Goal: Task Accomplishment & Management: Use online tool/utility

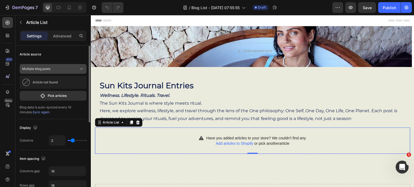
click at [83, 68] on icon at bounding box center [81, 68] width 5 height 5
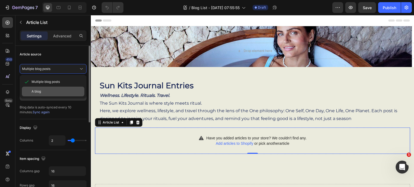
click at [32, 90] on span "A blog" at bounding box center [36, 91] width 9 height 5
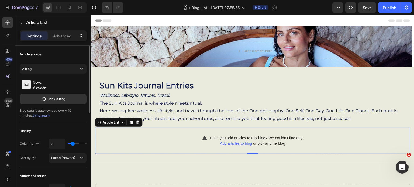
click at [30, 85] on rect at bounding box center [26, 84] width 9 height 9
click at [32, 85] on div "News 0 article" at bounding box center [53, 85] width 67 height 14
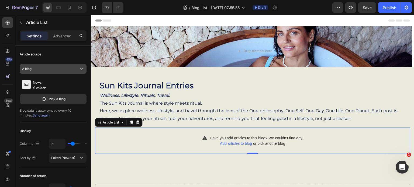
click at [82, 68] on icon at bounding box center [81, 68] width 5 height 5
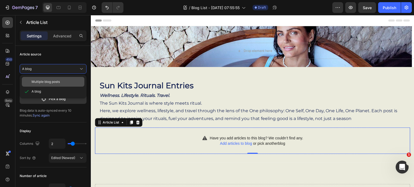
click at [66, 82] on div "Multiple blog posts" at bounding box center [57, 82] width 51 height 5
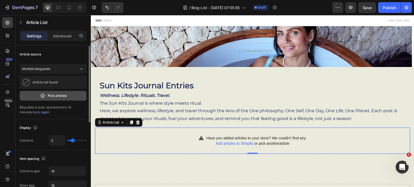
click at [57, 96] on p "Pick articles" at bounding box center [57, 96] width 19 height 5
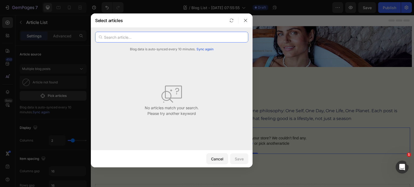
click at [113, 37] on input "text" at bounding box center [171, 37] width 153 height 11
type input "One self Blog"
click at [205, 48] on span "Sync again" at bounding box center [205, 49] width 17 height 5
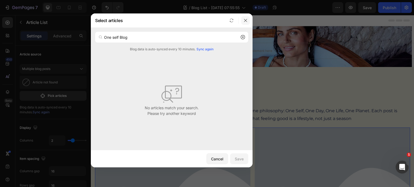
click at [246, 19] on icon "button" at bounding box center [246, 20] width 4 height 4
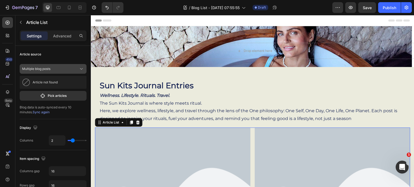
click at [82, 68] on icon at bounding box center [81, 68] width 5 height 5
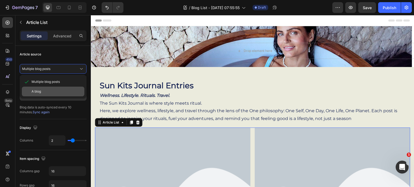
click at [45, 91] on div "A blog" at bounding box center [57, 91] width 51 height 5
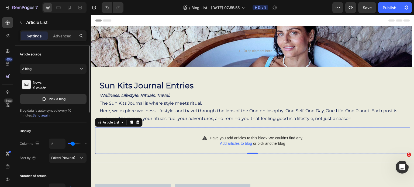
click at [36, 87] on p "0 article" at bounding box center [42, 87] width 19 height 5
drag, startPoint x: 36, startPoint y: 87, endPoint x: 43, endPoint y: 100, distance: 15.0
click at [43, 100] on div "News 0 article Pick a blog" at bounding box center [53, 90] width 67 height 28
click at [43, 100] on icon "button" at bounding box center [44, 99] width 6 height 5
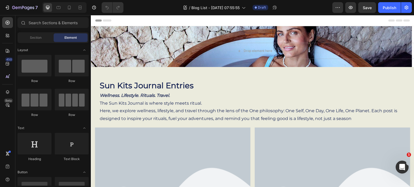
drag, startPoint x: 414, startPoint y: 79, endPoint x: 498, endPoint y: 21, distance: 101.7
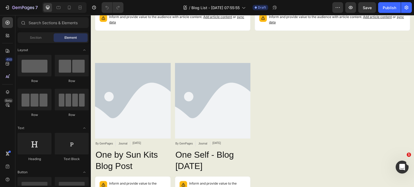
scroll to position [304, 0]
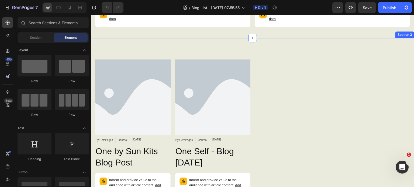
click at [399, 35] on div "Sun Kits Journal Entries Heading Wellness. Lifestyle. Rituals. Travel. The Sun …" at bounding box center [253, 117] width 324 height 790
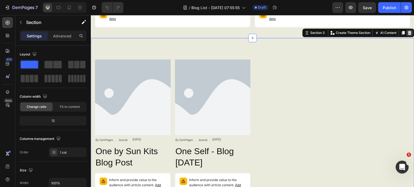
click at [408, 32] on icon at bounding box center [410, 33] width 4 height 4
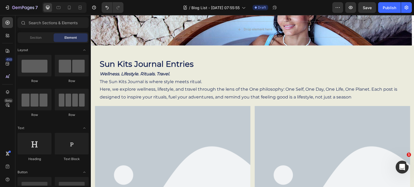
scroll to position [0, 0]
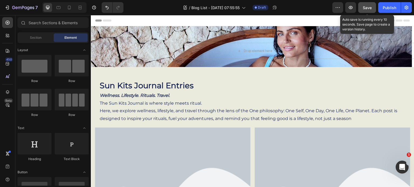
click at [366, 6] on span "Save" at bounding box center [367, 7] width 9 height 5
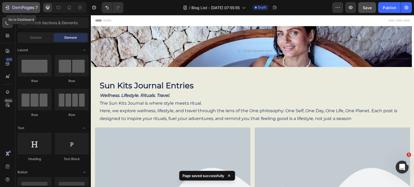
click at [8, 7] on icon "button" at bounding box center [7, 7] width 5 height 5
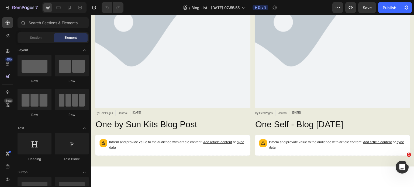
scroll to position [183, 0]
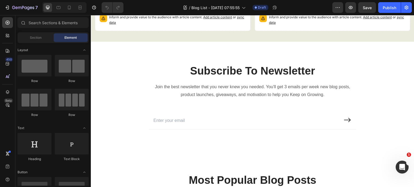
scroll to position [303, 0]
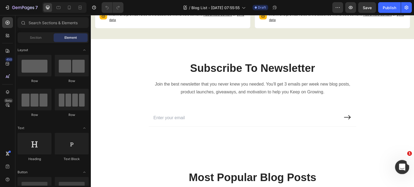
click at [403, 166] on icon "Open Intercom Messenger" at bounding box center [401, 166] width 9 height 9
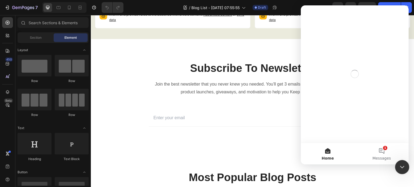
scroll to position [0, 0]
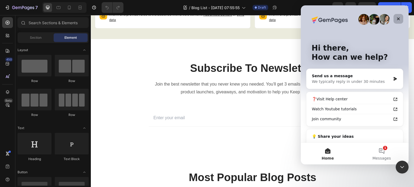
click at [401, 21] on div "Close" at bounding box center [399, 19] width 10 height 10
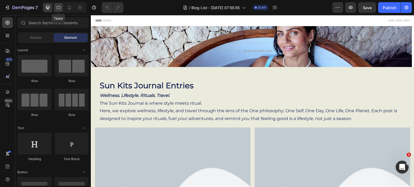
click at [59, 8] on icon at bounding box center [58, 7] width 5 height 5
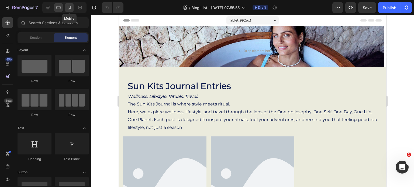
click at [71, 9] on icon at bounding box center [69, 7] width 5 height 5
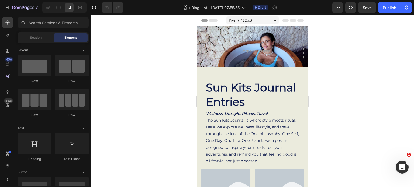
click at [89, 33] on div "Section Element" at bounding box center [53, 37] width 76 height 11
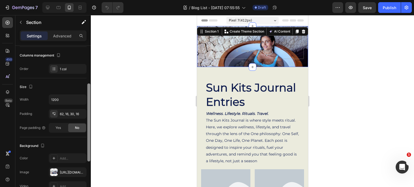
scroll to position [78, 0]
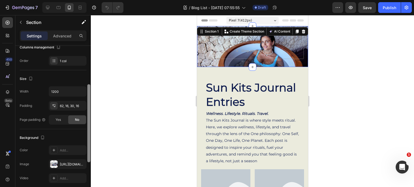
drag, startPoint x: 89, startPoint y: 51, endPoint x: 89, endPoint y: 90, distance: 38.8
click at [89, 90] on div at bounding box center [88, 123] width 3 height 78
click at [70, 104] on div "62, 16, 30, 16" at bounding box center [68, 106] width 16 height 5
click at [57, 5] on icon at bounding box center [58, 7] width 5 height 5
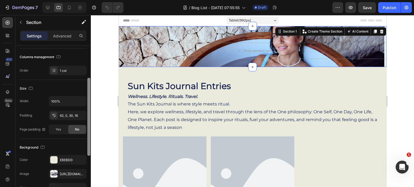
scroll to position [66, 0]
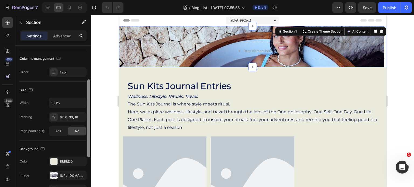
drag, startPoint x: 88, startPoint y: 87, endPoint x: 88, endPoint y: 81, distance: 5.7
click at [88, 81] on div at bounding box center [88, 119] width 3 height 78
click at [60, 102] on input "100%" at bounding box center [67, 103] width 37 height 10
type input "%"
click at [65, 103] on input "%" at bounding box center [67, 103] width 37 height 10
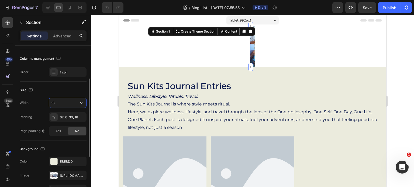
type input "1"
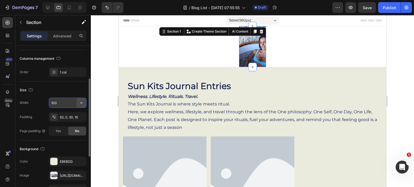
click at [83, 102] on icon "button" at bounding box center [81, 102] width 5 height 5
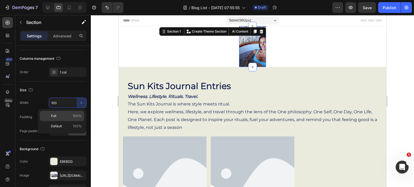
click at [78, 116] on span "100%" at bounding box center [77, 116] width 9 height 5
type input "100%"
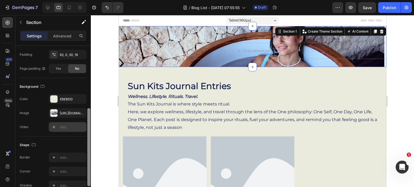
scroll to position [132, 0]
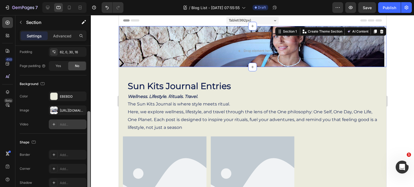
drag, startPoint x: 87, startPoint y: 90, endPoint x: 84, endPoint y: 123, distance: 32.8
click at [84, 123] on div "Layout Column width Change ratio Fit to content 12 Columns management Order 1 c…" at bounding box center [53, 124] width 76 height 157
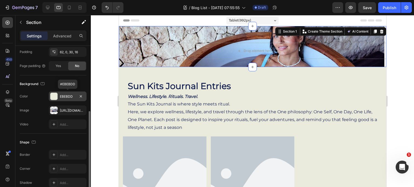
click at [54, 97] on div at bounding box center [53, 96] width 7 height 7
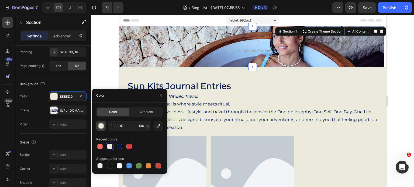
click at [101, 125] on div "button" at bounding box center [101, 126] width 5 height 5
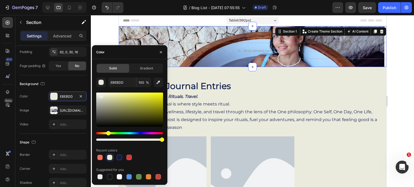
click at [111, 158] on div at bounding box center [109, 157] width 5 height 5
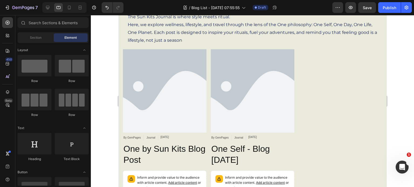
scroll to position [0, 0]
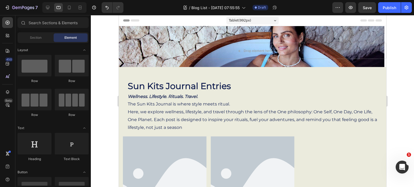
drag, startPoint x: 385, startPoint y: 71, endPoint x: 503, endPoint y: 17, distance: 130.2
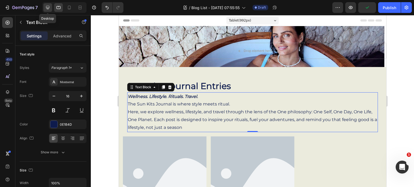
click at [47, 7] on icon at bounding box center [47, 7] width 5 height 5
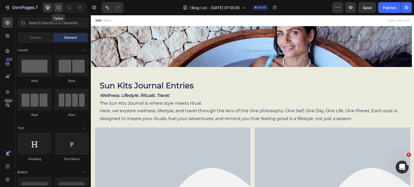
click at [57, 9] on icon at bounding box center [58, 7] width 5 height 5
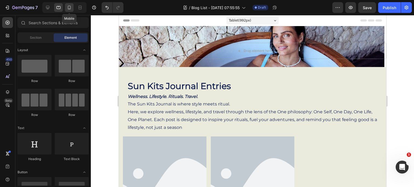
click at [69, 8] on icon at bounding box center [69, 7] width 5 height 5
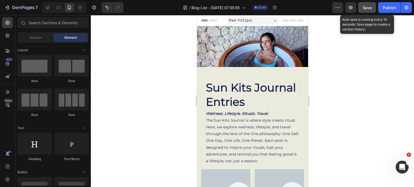
click at [369, 9] on span "Save" at bounding box center [367, 7] width 9 height 5
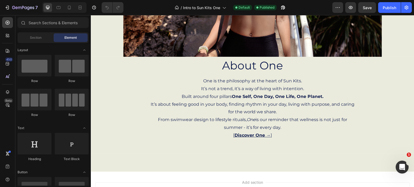
scroll to position [130, 0]
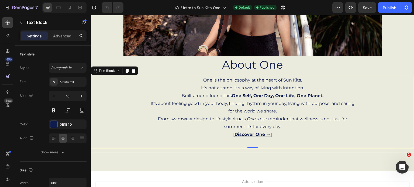
click at [204, 80] on p "One is the philosophy at the heart of Sun Kits. It’s not a trend, it’s a way of…" at bounding box center [252, 85] width 207 height 16
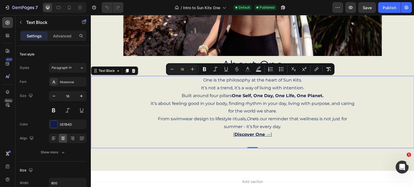
drag, startPoint x: 200, startPoint y: 79, endPoint x: 284, endPoint y: 128, distance: 97.3
click at [284, 128] on div "One is the philosophy at the heart of Sun Kits. It’s not a trend, it’s a way of…" at bounding box center [253, 112] width 216 height 73
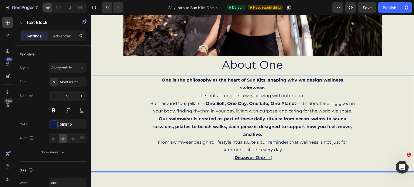
click at [301, 100] on p "Built around four pillars — One Self, One Day, One Life, One Planet — it’s abou…" at bounding box center [252, 108] width 207 height 16
click at [301, 100] on p "Built around four pillars — One Self, One Day, One Life, One Planet. it’s about…" at bounding box center [252, 108] width 207 height 16
click at [300, 100] on p "Built around four pillars — One Self, One Day, One Life, One Planet. it’s about…" at bounding box center [252, 108] width 207 height 16
click at [244, 139] on p "From swimwear design to lifestyle rituals, One is our reminder that wellness is…" at bounding box center [252, 147] width 207 height 16
click at [278, 139] on p "From swimwear design to lifestyle rituals, One is our reminder that wellness is…" at bounding box center [252, 147] width 207 height 16
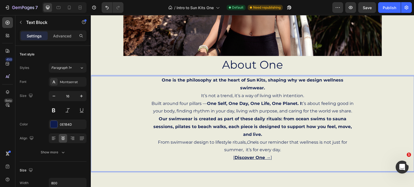
click at [159, 116] on strong "Our swimwear is created as part of these daily rituals: from ocean swims to sau…" at bounding box center [252, 126] width 199 height 21
click at [156, 116] on strong "Our swimwear is created as part of these daily rituals: from ocean swims to sau…" at bounding box center [252, 126] width 199 height 21
click at [146, 112] on div "One is the philosophy at the heart of Sun Kits, shaping why we design wellness …" at bounding box center [253, 124] width 216 height 96
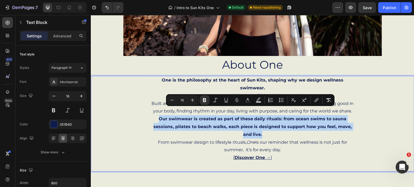
drag, startPoint x: 146, startPoint y: 112, endPoint x: 348, endPoint y: 121, distance: 202.2
click at [348, 121] on div "One is the philosophy at the heart of Sun Kits, shaping why we design wellness …" at bounding box center [253, 124] width 216 height 96
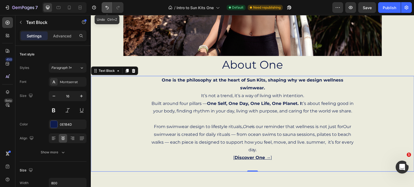
click at [108, 8] on icon "Undo/Redo" at bounding box center [106, 7] width 5 height 5
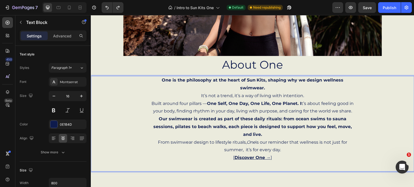
click at [348, 120] on strong "Our swimwear is created as part of these daily rituals: from ocean swims to sau…" at bounding box center [252, 126] width 199 height 21
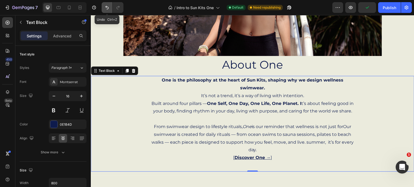
click at [106, 6] on icon "Undo/Redo" at bounding box center [106, 7] width 5 height 5
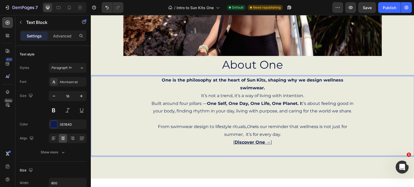
click at [256, 115] on p "Rich Text Editor. Editing area: main" at bounding box center [252, 119] width 207 height 8
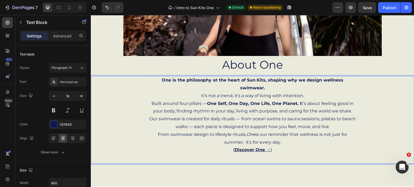
click at [149, 115] on p "Our swimwear is created for daily rituals — from ocean swims to sauna sessions,…" at bounding box center [252, 123] width 207 height 16
drag, startPoint x: 148, startPoint y: 111, endPoint x: 152, endPoint y: 111, distance: 4.1
click at [152, 115] on p "Our swimwear is created for daily rituals — from ocean swims to sauna sessions,…" at bounding box center [252, 123] width 207 height 16
click at [145, 115] on div "One is the philosophy at the heart of Sun Kits, shaping why we design wellness …" at bounding box center [253, 120] width 216 height 88
click at [149, 115] on p "Our swimwear is created for daily rituals — from ocean swims to sauna sessions,…" at bounding box center [252, 123] width 207 height 16
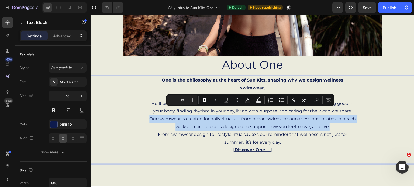
drag, startPoint x: 148, startPoint y: 110, endPoint x: 328, endPoint y: 119, distance: 180.1
click at [328, 119] on p "Our swimwear is created for daily rituals — from ocean swims to sauna sessions,…" at bounding box center [252, 123] width 207 height 16
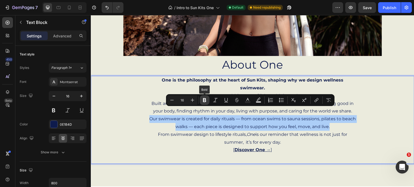
click at [205, 99] on icon "Editor contextual toolbar" at bounding box center [204, 100] width 3 height 4
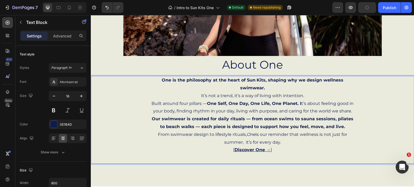
click at [301, 100] on p "Built around four pillars — One Self, One Day, One Life, One Planet. I t’s abou…" at bounding box center [252, 108] width 207 height 16
click at [300, 100] on p "Built around four pillars — One Self, One Day, One Life, One Planet. I t’s abou…" at bounding box center [252, 108] width 207 height 16
click at [298, 101] on strong "One Self, One Day, One Life, One Planet." at bounding box center [254, 103] width 92 height 5
click at [300, 100] on p "Built around four pillars — One Self, One Day, One Life, One Planet. t’s about …" at bounding box center [252, 108] width 207 height 16
click at [299, 101] on strong "One Self, One Day, One Life, One Planet. I" at bounding box center [254, 103] width 94 height 5
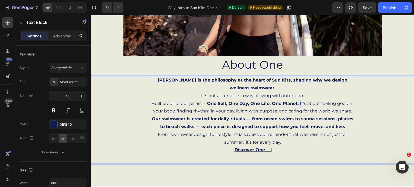
click at [300, 100] on p "Built around four pillars — One Self, One Day, One Life, One Planet. I t’s abou…" at bounding box center [252, 108] width 207 height 16
drag, startPoint x: 298, startPoint y: 95, endPoint x: 303, endPoint y: 95, distance: 4.6
click at [303, 100] on p "Built around four pillars — One Self, One Day, One Life, One Planet. I t’s abou…" at bounding box center [252, 108] width 207 height 16
click at [301, 100] on p "Built around four pillars — One Self, One Day, One Life, One Planet. I t’s abou…" at bounding box center [252, 108] width 207 height 16
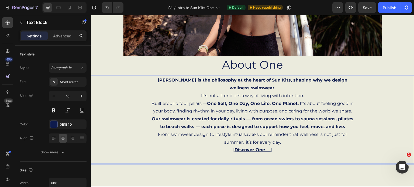
click at [300, 100] on p "Built around four pillars — One Self, One Day, One Life, One Planet. I t’s abou…" at bounding box center [252, 108] width 207 height 16
click at [106, 8] on icon "Undo/Redo" at bounding box center [106, 8] width 3 height 4
click at [164, 79] on strong "IOne is the philosophy at the heart of Sun Kits, shaping why we design wellness…" at bounding box center [253, 84] width 190 height 13
click at [163, 79] on strong "IOne is the philosophy at the heart of Sun Kits, shaping why we design wellness…" at bounding box center [253, 84] width 190 height 13
click at [300, 100] on p "Built around four pillars — One Self, One Day, One Life, One Planet. t’s about …" at bounding box center [252, 108] width 207 height 16
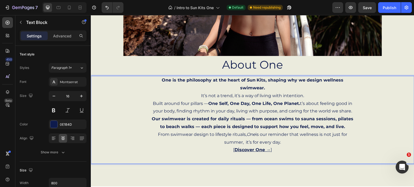
click at [300, 100] on p "Built around four pillars — One Self, One Day, One Life, One Planet. t’s about …" at bounding box center [252, 108] width 207 height 16
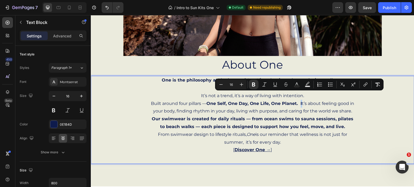
click at [300, 100] on p "Built around four pillars — One Self, One Day, One Life, One Planet. I t’s abou…" at bounding box center [252, 108] width 207 height 16
click at [253, 85] on icon "Editor contextual toolbar" at bounding box center [253, 84] width 5 height 5
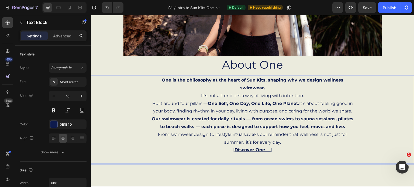
click at [246, 116] on strong "Our swimwear is created for daily rituals — from ocean swims to sauna sessions,…" at bounding box center [253, 122] width 202 height 13
click at [162, 80] on strong "- One is the philosophy at the heart of Sun Kits, shaping why we design wellnes…" at bounding box center [252, 84] width 185 height 13
click at [254, 116] on strong "Our swimwear is created for daily rituals from ocean swims to sauna sessions, p…" at bounding box center [253, 122] width 202 height 13
click at [253, 116] on strong "Our swimwear is created for daily rituals from ocean swims to sauna sessions, p…" at bounding box center [252, 122] width 203 height 13
click at [163, 80] on strong "--One is the philosophy at the heart of Sun Kits, shaping why we design wellnes…" at bounding box center [252, 84] width 185 height 13
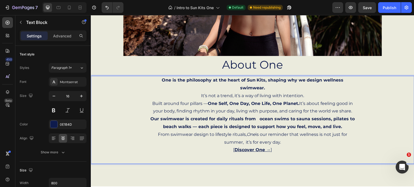
click at [258, 116] on strong "Our swimwear is created for daily rituals from ocean swims to sauna sessions, p…" at bounding box center [252, 122] width 205 height 13
click at [258, 116] on strong "Our swimwear is created for daily rituals from ocean swims to sauna sessions, p…" at bounding box center [252, 122] width 203 height 13
click at [257, 116] on strong "Our swimwear is created for daily rituals from ocean swims to sauna sessions, p…" at bounding box center [252, 122] width 203 height 13
click at [257, 116] on strong "Our swimwear is created for daily rituals fromocean swims to sauna sessions, pi…" at bounding box center [252, 122] width 201 height 13
click at [256, 116] on strong "Our swimwear is created for daily rituals fromocean swims to sauna sessions, pi…" at bounding box center [252, 122] width 201 height 13
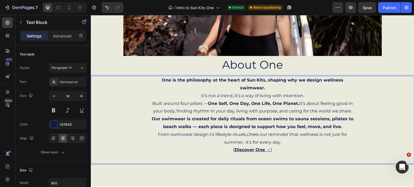
click at [256, 116] on strong "Our swimwear is created for daily rituals from ocean swims to sauna sessions, p…" at bounding box center [253, 122] width 202 height 13
click at [257, 118] on strong "Our swimwear is created for daily rituals from -ocean swims to sauna sessions, …" at bounding box center [253, 122] width 204 height 13
click at [197, 126] on strong "Our swimwear is created for daily rituals from - ocean swims to sauna sessions,…" at bounding box center [252, 122] width 205 height 13
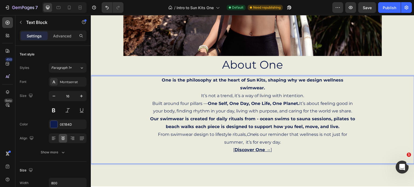
click at [197, 126] on strong "Our swimwear is created for daily rituals from - ocean swims to sauna sessions,…" at bounding box center [252, 122] width 205 height 13
click at [192, 126] on strong "Our swimwear is created for daily rituals from - ocean swims to sauna sessions,…" at bounding box center [252, 122] width 205 height 13
click at [198, 126] on strong "Our swimwear is created for daily rituals from - ocean swims to sauna sessions,…" at bounding box center [252, 122] width 205 height 13
click at [196, 127] on strong "Our swimwear is created for daily rituals from - ocean swims to sauna sessions,…" at bounding box center [252, 122] width 205 height 13
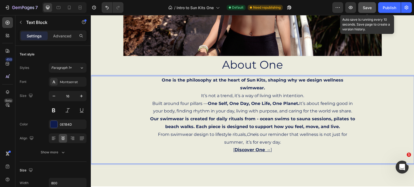
click at [365, 8] on span "Save" at bounding box center [367, 7] width 9 height 5
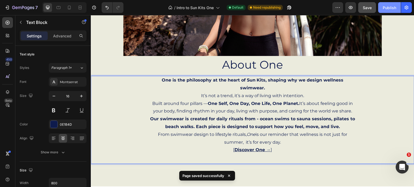
click at [388, 8] on div "Publish" at bounding box center [389, 8] width 13 height 6
